Goal: Check status: Check status

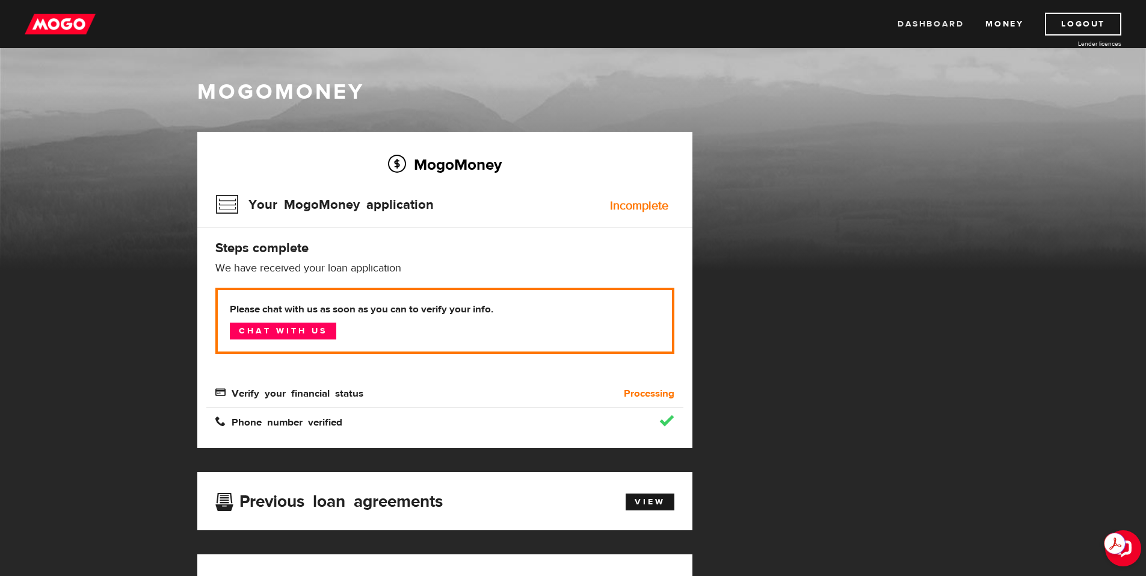
click at [921, 21] on link "Dashboard" at bounding box center [931, 24] width 66 height 23
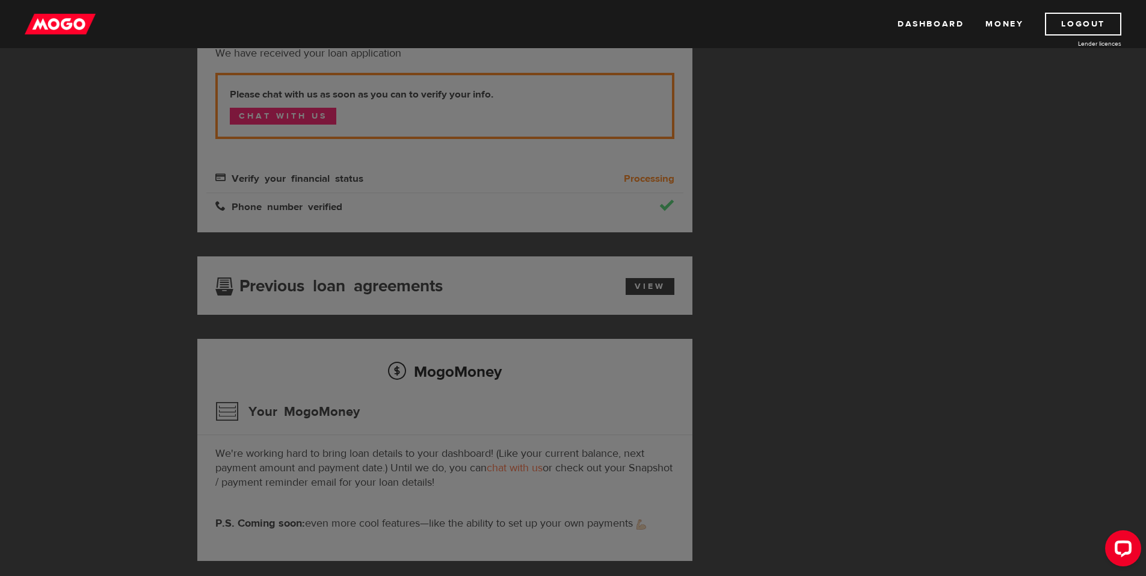
scroll to position [241, 0]
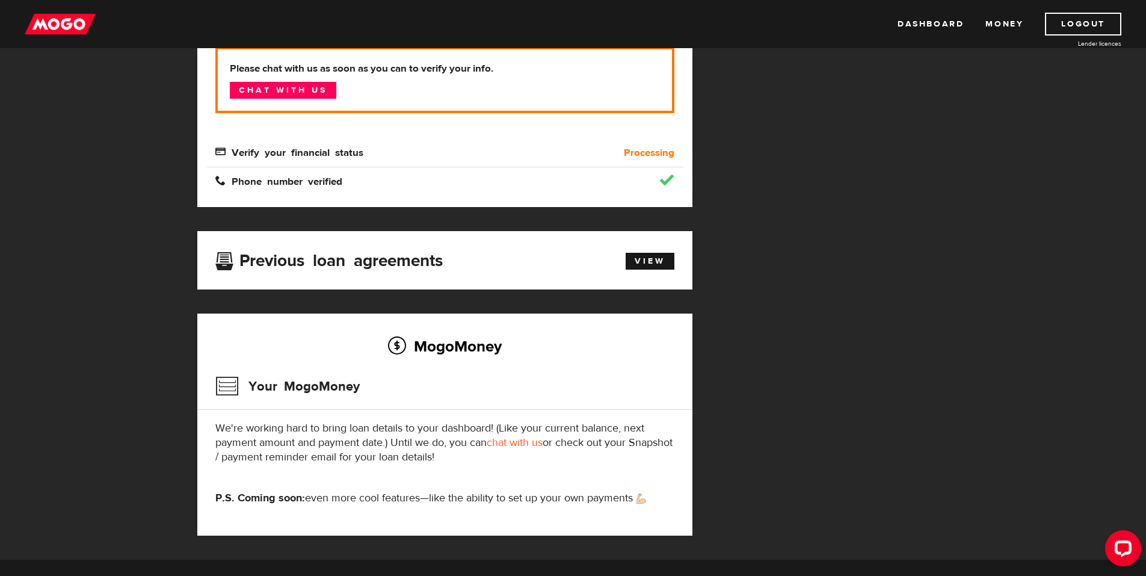
click at [463, 152] on div "Verify your financial status" at bounding box center [385, 153] width 358 height 14
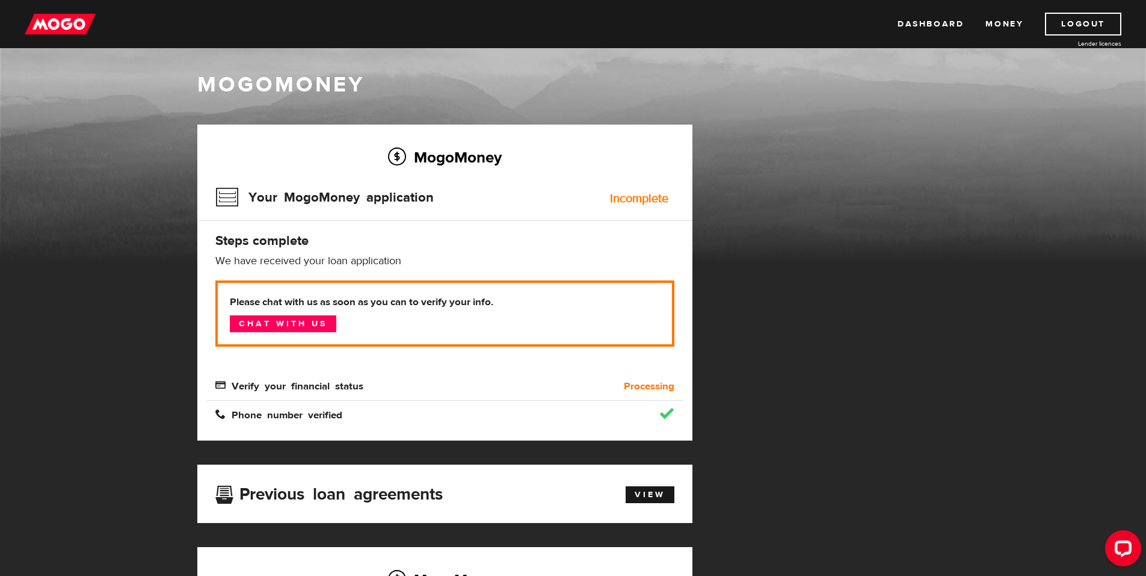
scroll to position [0, 0]
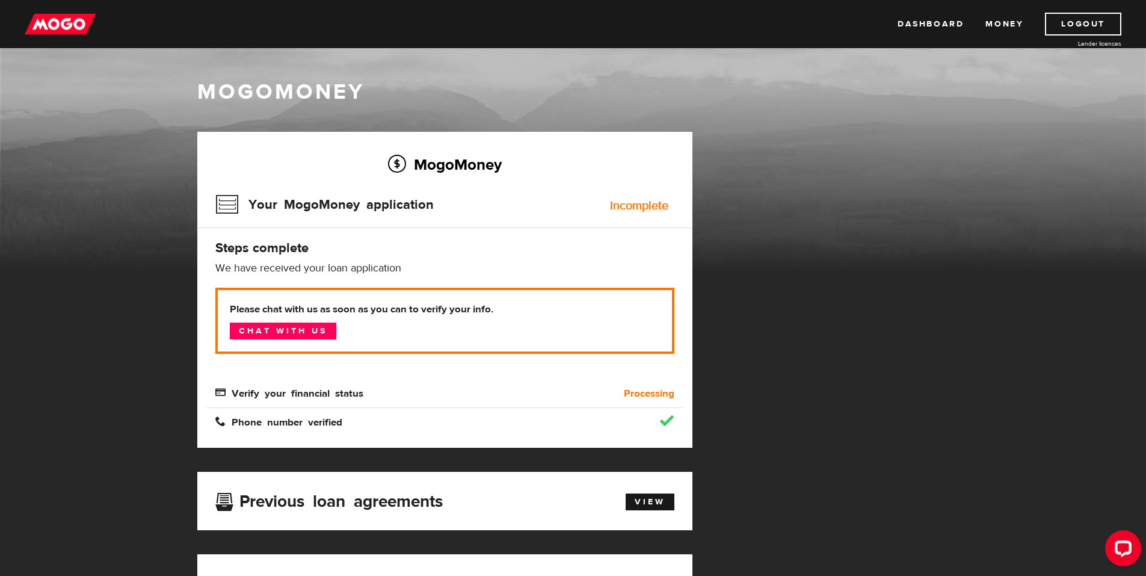
click at [617, 204] on div "Incomplete" at bounding box center [639, 206] width 58 height 12
click at [342, 190] on h3 "Your MogoMoney application" at bounding box center [324, 204] width 218 height 31
click at [326, 265] on p "We have received your loan application" at bounding box center [444, 268] width 459 height 14
